Goal: Task Accomplishment & Management: Use online tool/utility

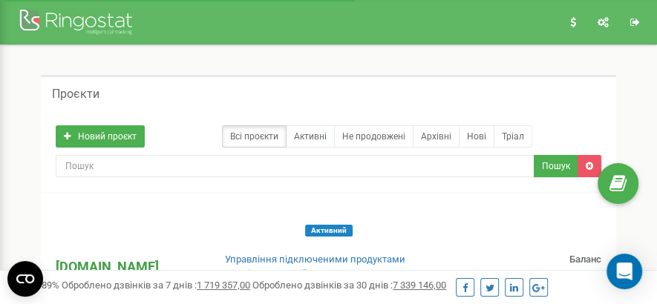
drag, startPoint x: 0, startPoint y: 0, endPoint x: 88, endPoint y: 263, distance: 276.8
click at [88, 263] on p "[DOMAIN_NAME]" at bounding box center [128, 266] width 145 height 19
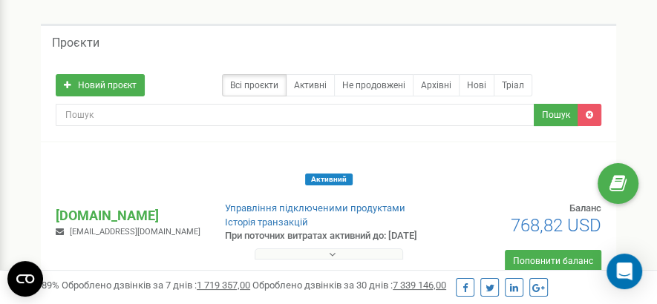
scroll to position [74, 0]
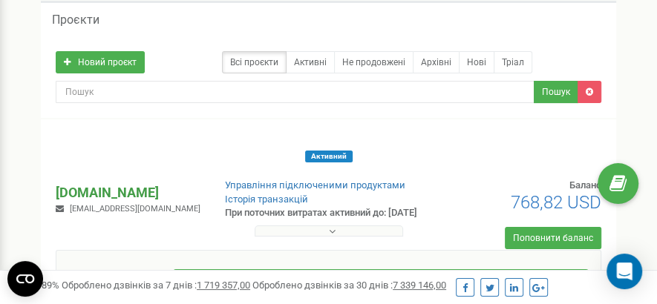
click at [85, 193] on p "[DOMAIN_NAME]" at bounding box center [128, 192] width 145 height 19
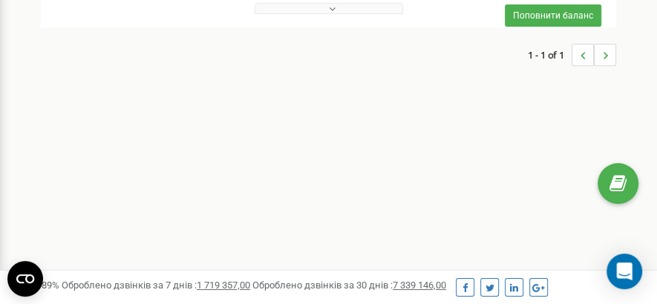
scroll to position [148, 0]
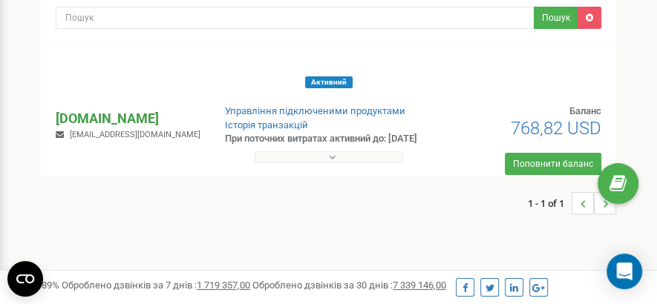
click at [79, 122] on p "[DOMAIN_NAME]" at bounding box center [128, 118] width 145 height 19
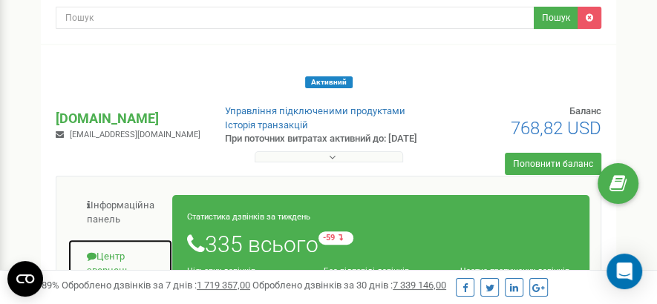
click at [119, 257] on link "Центр звернень" at bounding box center [120, 264] width 105 height 50
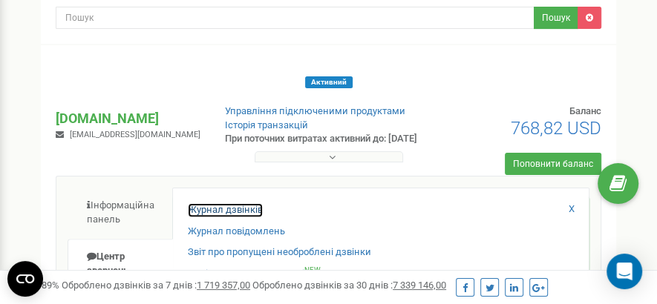
click at [208, 209] on link "Журнал дзвінків" at bounding box center [225, 210] width 75 height 14
